Goal: Navigation & Orientation: Find specific page/section

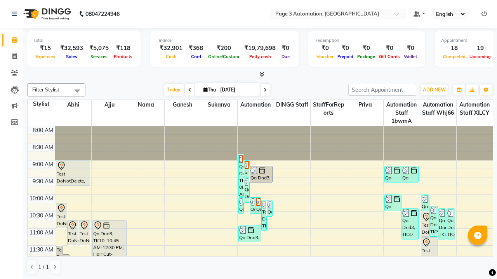
scroll to position [0, 0]
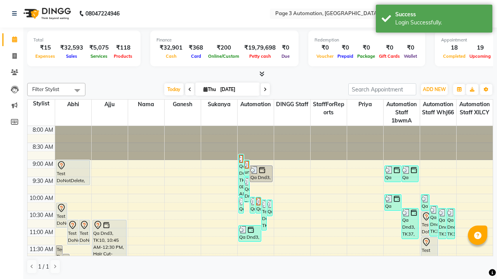
click at [484, 13] on icon at bounding box center [483, 13] width 5 height 5
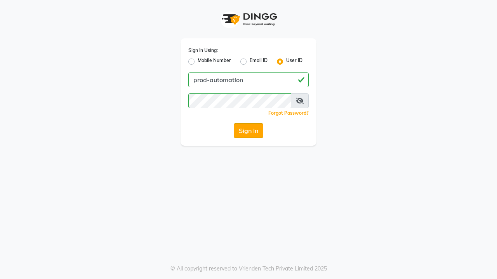
click at [248, 131] on button "Sign In" at bounding box center [248, 130] width 29 height 15
